Goal: Task Accomplishment & Management: Manage account settings

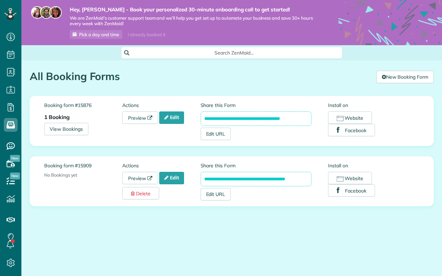
scroll to position [3, 3]
click at [178, 116] on link "Edit" at bounding box center [171, 118] width 25 height 12
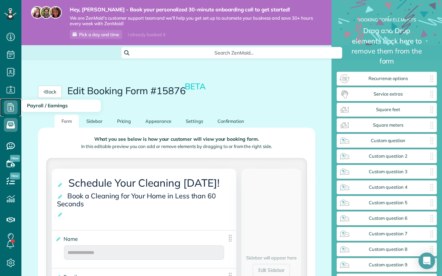
click at [14, 108] on icon at bounding box center [11, 108] width 14 height 14
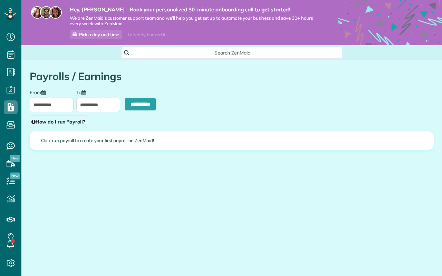
scroll to position [3, 3]
type input "**********"
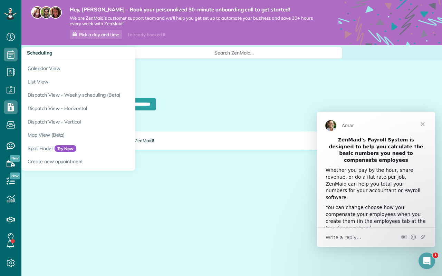
scroll to position [0, 0]
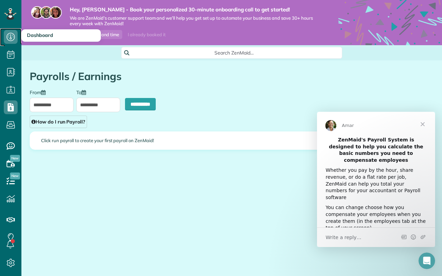
click at [12, 37] on icon at bounding box center [11, 37] width 14 height 14
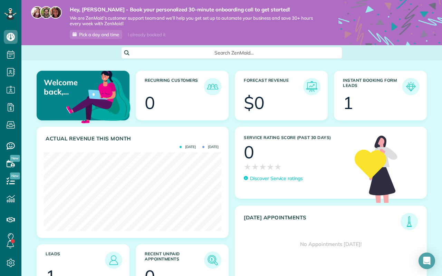
scroll to position [49, 0]
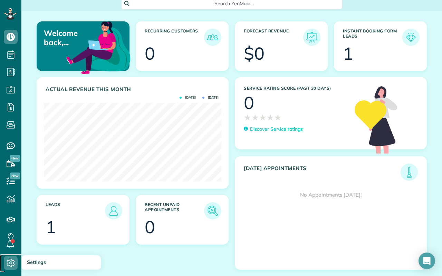
click at [11, 260] on use at bounding box center [11, 263] width 8 height 8
